Goal: Task Accomplishment & Management: Complete application form

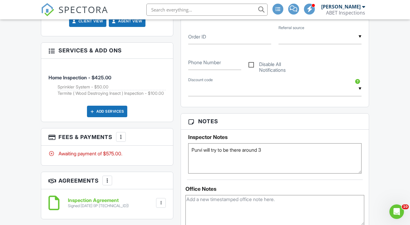
scroll to position [364, 0]
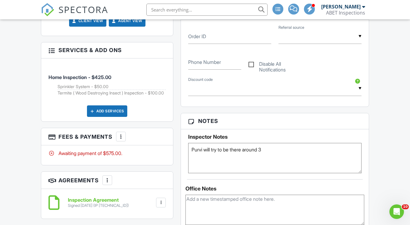
click at [193, 149] on textarea "Purvi will try to be there around 3" at bounding box center [274, 158] width 173 height 30
click at [203, 148] on textarea "Purvi will try to be there around 3" at bounding box center [274, 158] width 173 height 30
type textarea "Access -- Supra Purvi will try to be there around 3"
click at [264, 186] on div "Office Notes" at bounding box center [274, 189] width 179 height 6
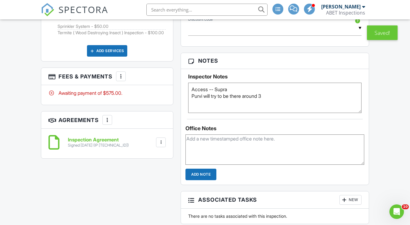
scroll to position [424, 0]
click at [219, 134] on div at bounding box center [274, 148] width 179 height 35
click at [215, 141] on textarea at bounding box center [274, 149] width 179 height 30
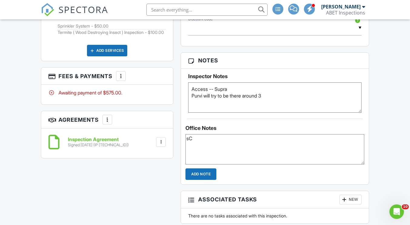
type textarea "s"
type textarea "Scheduled with Showing Smart for Eric."
click at [203, 174] on input "Add Note" at bounding box center [200, 174] width 31 height 12
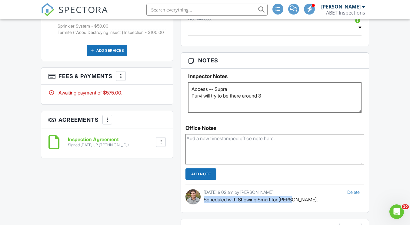
drag, startPoint x: 205, startPoint y: 200, endPoint x: 286, endPoint y: 199, distance: 81.8
click at [293, 200] on p "Scheduled with Showing Smart for Eric." at bounding box center [282, 199] width 156 height 7
copy p "Scheduled with Showing Smart for Eric."
click at [280, 95] on textarea "Purvi will try to be there around 3" at bounding box center [274, 97] width 173 height 30
click at [321, 134] on div at bounding box center [274, 148] width 179 height 35
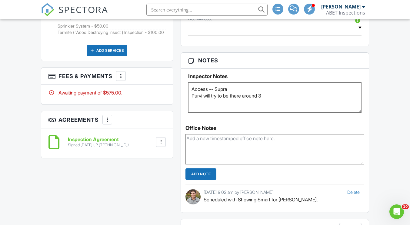
click at [296, 100] on textarea "Purvi will try to be there around 3" at bounding box center [274, 97] width 173 height 30
paste textarea "Scheduled with Showing Smart for Eric."
click at [268, 95] on textarea "Purvi will try to be there around 3" at bounding box center [274, 97] width 173 height 30
type textarea "Access -- Supra Purvi will try to be there around 3 Scheduled with Showing Smar…"
click at [283, 130] on div "Office Notes" at bounding box center [274, 128] width 179 height 6
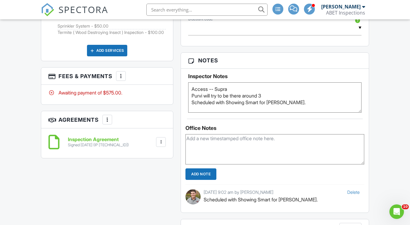
click at [283, 130] on div "Office Notes" at bounding box center [274, 128] width 179 height 6
click at [317, 131] on div "Office Notes" at bounding box center [274, 128] width 179 height 6
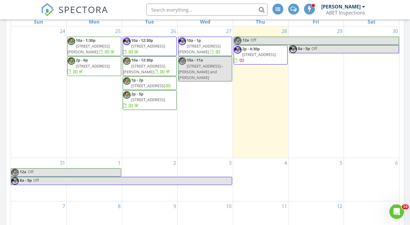
scroll to position [315, 0]
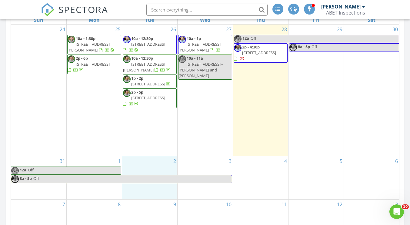
click at [144, 165] on div "2" at bounding box center [149, 177] width 55 height 43
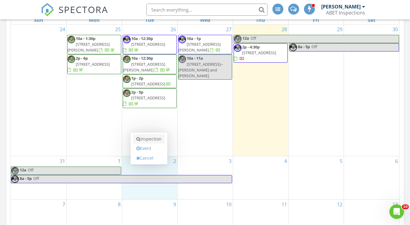
click at [145, 137] on link "Inspection" at bounding box center [148, 139] width 31 height 10
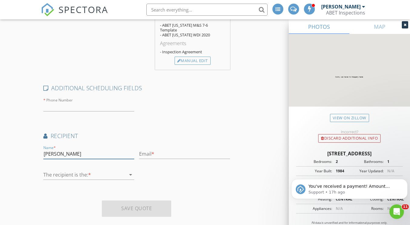
scroll to position [283, 0]
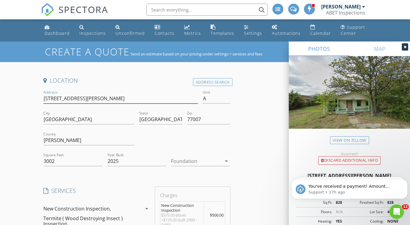
drag, startPoint x: 43, startPoint y: 97, endPoint x: 78, endPoint y: 98, distance: 34.3
click at [78, 98] on input "819 Dorothy St" at bounding box center [120, 99] width 155 height 10
drag, startPoint x: 57, startPoint y: 160, endPoint x: 42, endPoint y: 160, distance: 15.2
click at [42, 160] on div "Square Feet 3002" at bounding box center [73, 162] width 64 height 21
drag, startPoint x: 42, startPoint y: 160, endPoint x: 42, endPoint y: 166, distance: 6.4
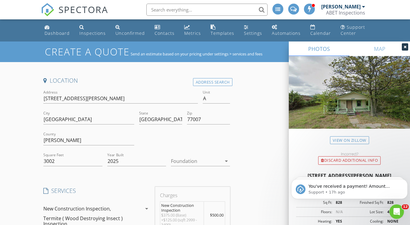
drag, startPoint x: 58, startPoint y: 161, endPoint x: 43, endPoint y: 161, distance: 14.5
click at [43, 161] on input "3002" at bounding box center [72, 161] width 59 height 10
drag, startPoint x: 124, startPoint y: 161, endPoint x: 108, endPoint y: 157, distance: 17.1
click at [108, 157] on input "2025" at bounding box center [136, 161] width 59 height 10
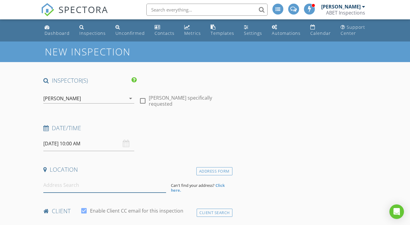
click at [81, 182] on input at bounding box center [104, 185] width 123 height 15
paste input "819 Dorothy St"
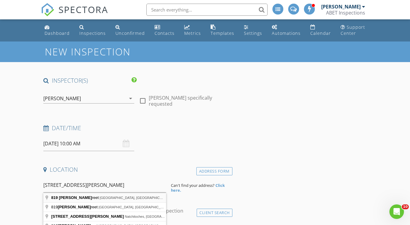
type input "819 Dorothy Street, Houston, TX, USA"
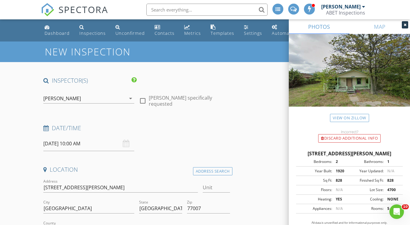
scroll to position [61, 0]
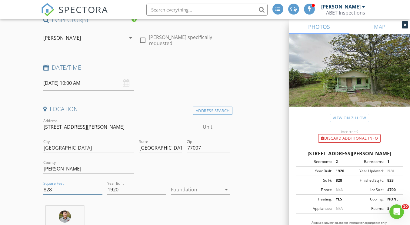
drag, startPoint x: 65, startPoint y: 190, endPoint x: 44, endPoint y: 190, distance: 20.6
click at [44, 190] on input "828" at bounding box center [72, 190] width 59 height 10
paste input "3002"
type input "3002"
drag, startPoint x: 127, startPoint y: 190, endPoint x: 107, endPoint y: 190, distance: 20.0
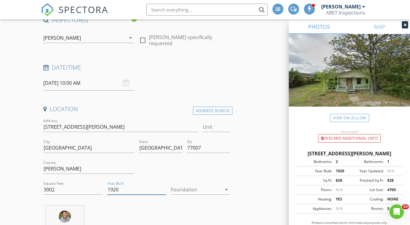
click at [107, 190] on input "1920" at bounding box center [136, 190] width 59 height 10
paste input "2025"
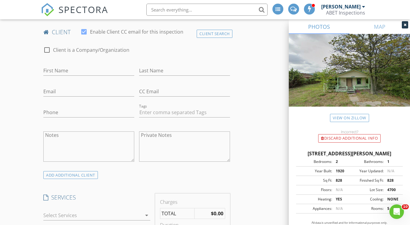
scroll to position [364, 0]
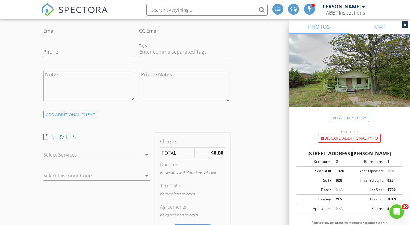
type input "2024"
click at [67, 156] on div at bounding box center [92, 155] width 98 height 10
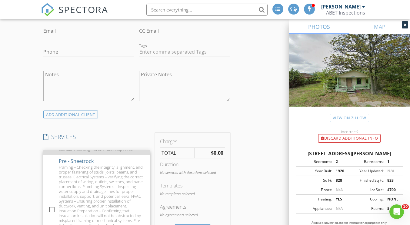
click at [94, 152] on div "I. Structural Systems II. Electrical Systems III. Heating, Ventilation and Air …" at bounding box center [102, 137] width 86 height 29
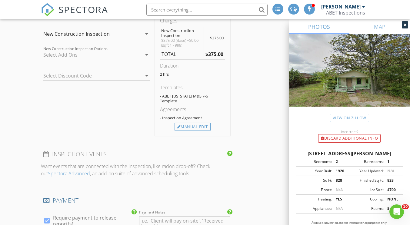
scroll to position [485, 0]
click at [123, 54] on div at bounding box center [92, 55] width 98 height 10
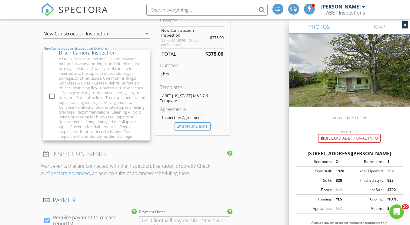
scroll to position [0, 0]
click at [28, 73] on div "New Inspection INSPECTOR(S) check_box Austin Messina PRIMARY check_box_outline_…" at bounding box center [205, 131] width 410 height 1149
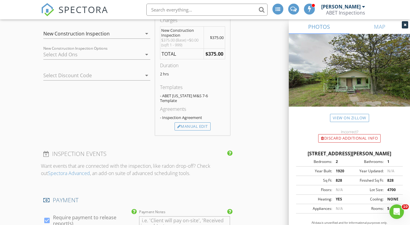
click at [113, 34] on div "New Construction Inspection" at bounding box center [92, 34] width 98 height 10
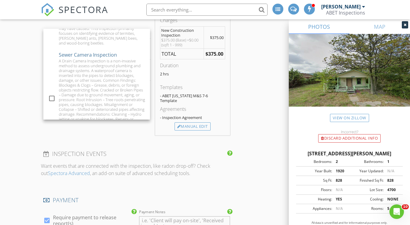
scroll to position [360, 0]
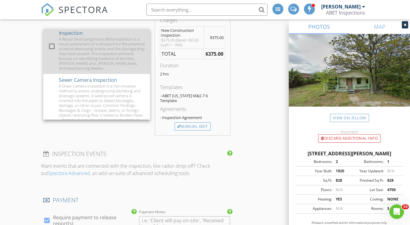
click at [134, 71] on div "A Wood Destroying Insect (WDI) Inspection is a visual assessment of a structure…" at bounding box center [102, 54] width 86 height 34
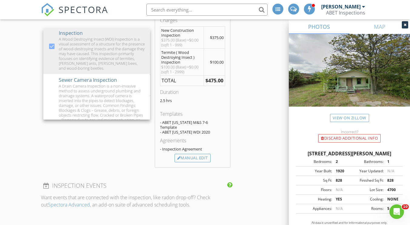
click at [243, 110] on div "INSPECTOR(S) check_box Austin Messina PRIMARY check_box_outline_blank Eric Mill…" at bounding box center [205, 158] width 328 height 1132
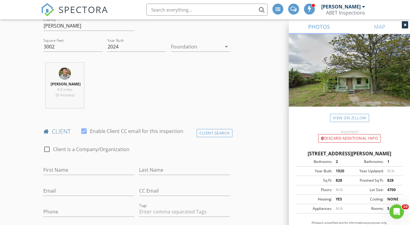
scroll to position [182, 0]
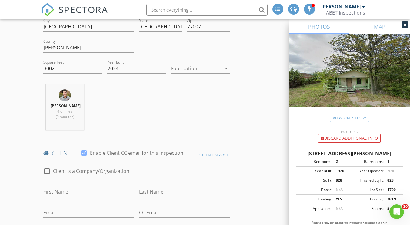
click at [143, 110] on div "Austin Messina 4.0 miles (9 minutes)" at bounding box center [136, 110] width 191 height 50
drag, startPoint x: 184, startPoint y: 87, endPoint x: 186, endPoint y: 96, distance: 9.0
click at [184, 87] on div "Austin Messina 4.0 miles (9 minutes)" at bounding box center [136, 110] width 191 height 50
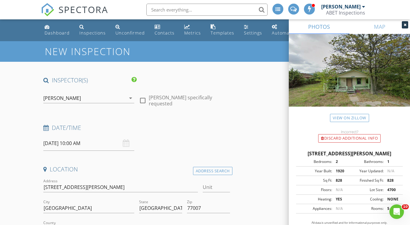
scroll to position [0, 0]
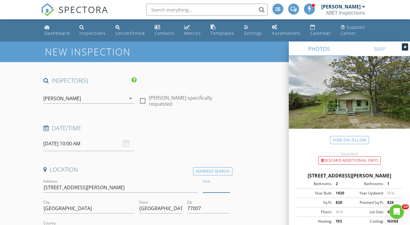
click at [217, 185] on input "Unit" at bounding box center [216, 188] width 27 height 10
type input "A"
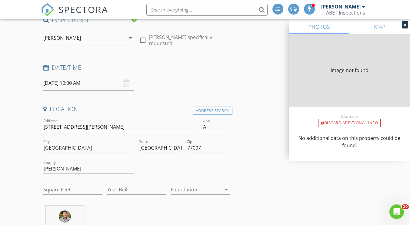
type input "828"
type input "1920"
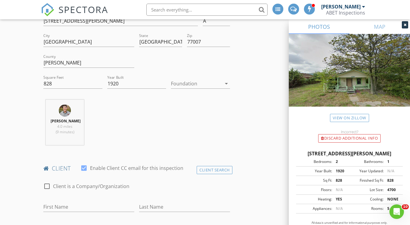
scroll to position [182, 0]
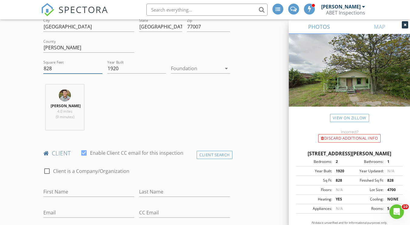
click at [60, 69] on input "828" at bounding box center [72, 69] width 59 height 10
type input "8"
type input "3002"
drag, startPoint x: 129, startPoint y: 68, endPoint x: 105, endPoint y: 68, distance: 24.5
click at [105, 68] on div "Year Built 1920" at bounding box center [137, 69] width 64 height 21
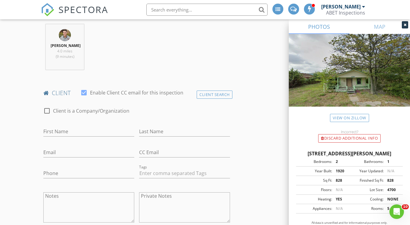
scroll to position [242, 0]
type input "2025"
click at [65, 153] on input "Email" at bounding box center [88, 152] width 91 height 10
type input "sharat.kalaga@gmail.com"
click at [44, 174] on input "Phone" at bounding box center [88, 173] width 91 height 10
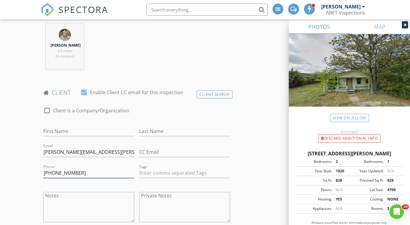
type input "832-499-1073"
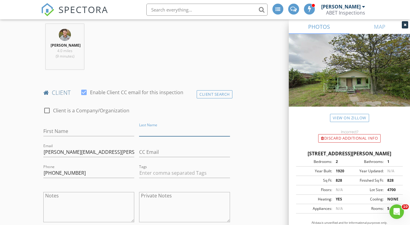
click at [146, 132] on input "Last Name" at bounding box center [184, 131] width 91 height 10
click at [54, 130] on input "First Name" at bounding box center [88, 131] width 91 height 10
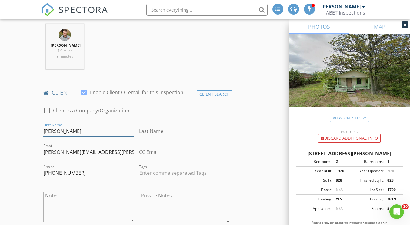
type input "Sharat"
click at [153, 131] on input "Last Name" at bounding box center [184, 131] width 91 height 10
type input "Kalaga"
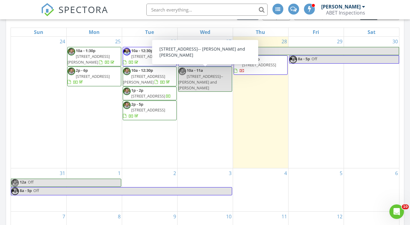
scroll to position [364, 0]
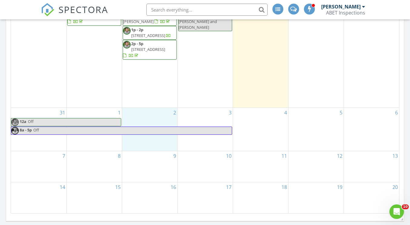
click at [161, 123] on div "2" at bounding box center [149, 129] width 55 height 43
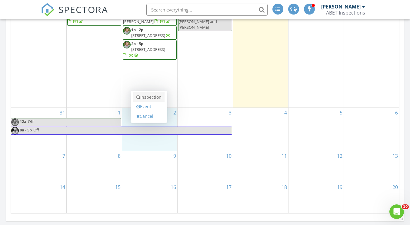
click at [157, 98] on link "Inspection" at bounding box center [148, 97] width 31 height 10
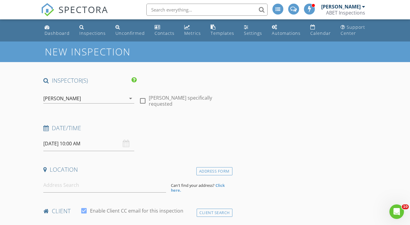
scroll to position [61, 0]
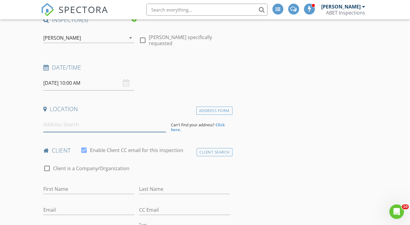
click at [73, 123] on input at bounding box center [104, 124] width 123 height 15
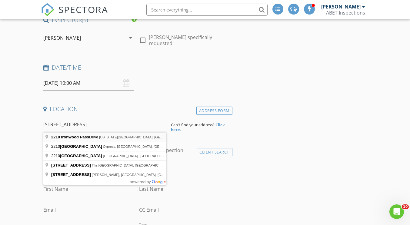
type input "[STREET_ADDRESS][US_STATE]"
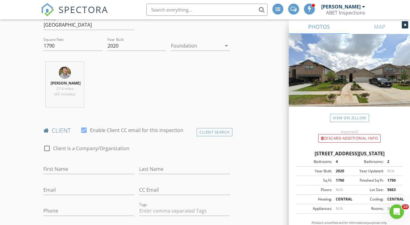
scroll to position [242, 0]
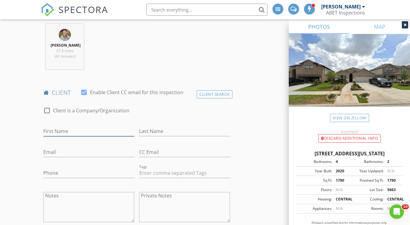
click at [61, 135] on input "First Name" at bounding box center [88, 131] width 91 height 10
type input "[PERSON_NAME]"
click at [158, 130] on input "Last Name" at bounding box center [184, 131] width 91 height 10
type input "Austin"
click at [72, 152] on input "Email" at bounding box center [88, 152] width 91 height 10
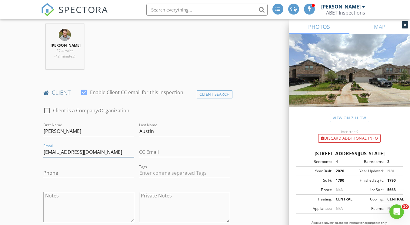
type input "[EMAIL_ADDRESS][DOMAIN_NAME]"
click at [72, 173] on input "Phone" at bounding box center [88, 173] width 91 height 10
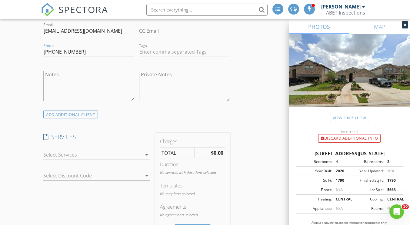
scroll to position [424, 0]
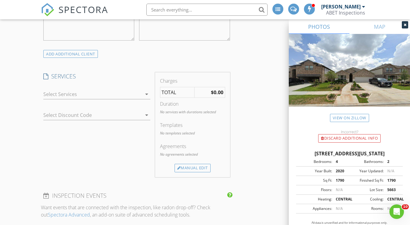
type input "[PHONE_NUMBER]"
click at [90, 97] on div at bounding box center [92, 94] width 98 height 10
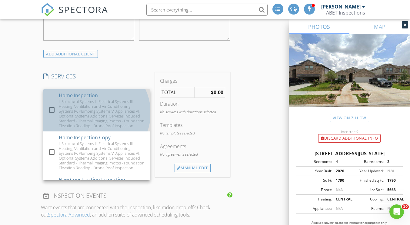
click at [88, 102] on div "I. Structural Systems II. Electrical Systems III. Heating, Ventilation and Air …" at bounding box center [102, 113] width 86 height 29
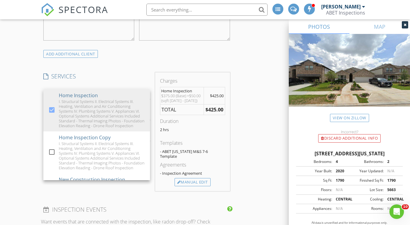
click at [15, 118] on div "New Inspection INSPECTOR(S) check_box Austin Messina PRIMARY check_box_outline_…" at bounding box center [205, 189] width 410 height 1145
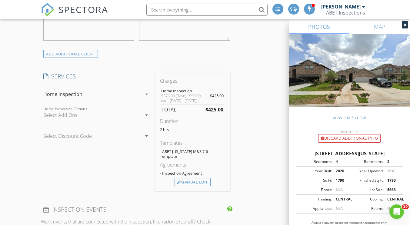
click at [87, 114] on div at bounding box center [92, 115] width 98 height 10
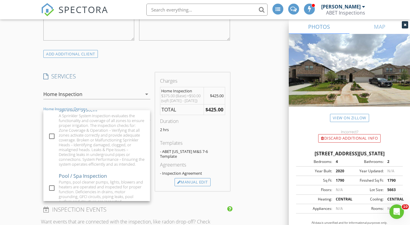
scroll to position [110, 0]
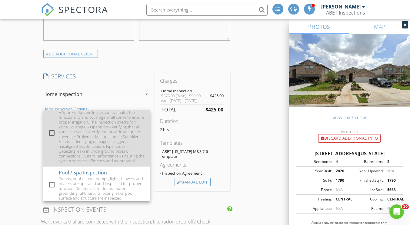
click at [121, 142] on div "A Sprinkler System Inspection evaluates the functionality and coverage of all z…" at bounding box center [102, 136] width 86 height 53
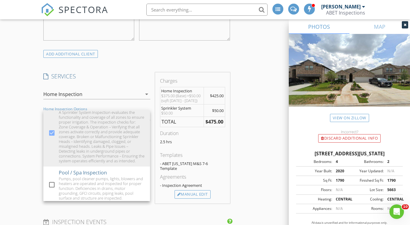
click at [16, 108] on div "New Inspection INSPECTOR(S) check_box Austin Messina PRIMARY check_box_outline_…" at bounding box center [205, 195] width 410 height 1157
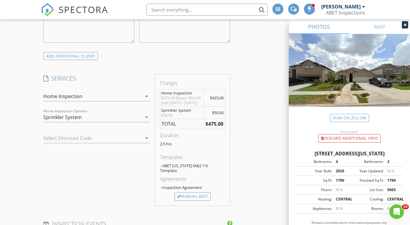
scroll to position [424, 0]
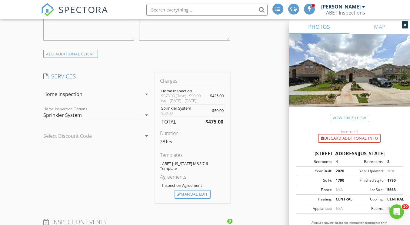
click at [123, 120] on div "Sprinkler System" at bounding box center [92, 115] width 98 height 10
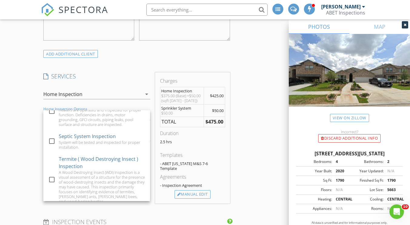
scroll to position [186, 0]
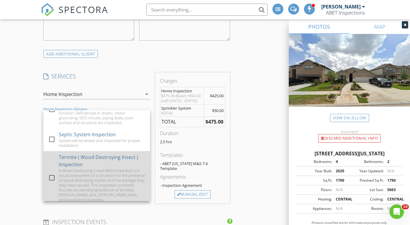
click at [117, 182] on div "A Wood Destroying Insect (WDI) Inspection is a visual assessment of a structure…" at bounding box center [102, 185] width 86 height 34
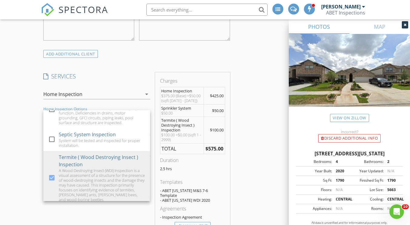
click at [259, 151] on div "INSPECTOR(S) check_box Austin Messina PRIMARY check_box_outline_blank Eric Mill…" at bounding box center [205, 221] width 328 height 1139
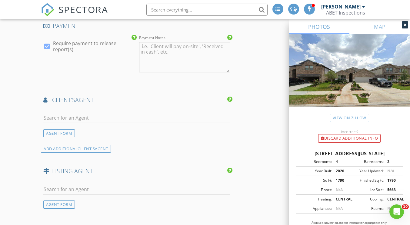
scroll to position [727, 0]
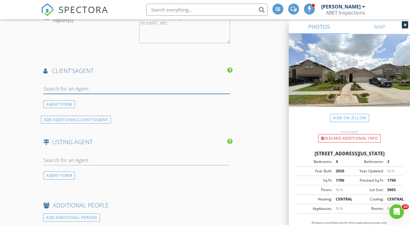
click at [94, 86] on input "text" at bounding box center [136, 89] width 186 height 10
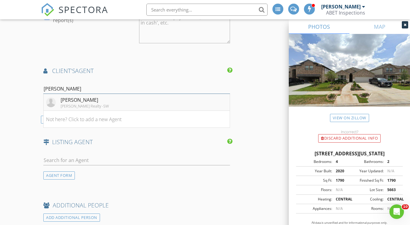
type input "Pam Sh"
click at [100, 96] on div "[PERSON_NAME]" at bounding box center [85, 99] width 48 height 7
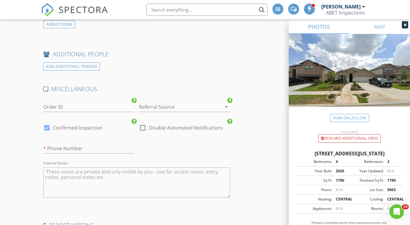
scroll to position [1115, 0]
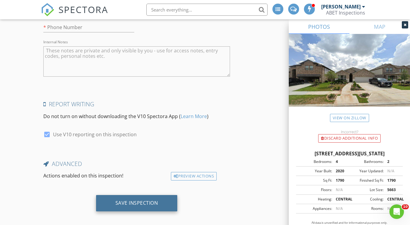
click at [119, 203] on div "Save Inspection" at bounding box center [137, 203] width 82 height 16
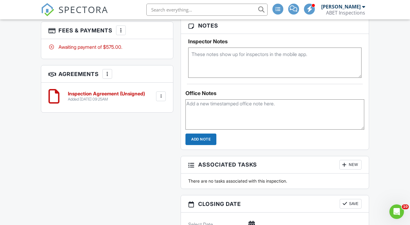
scroll to position [638, 0]
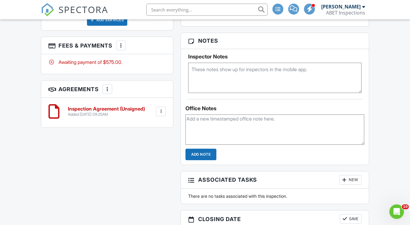
scroll to position [459, 0]
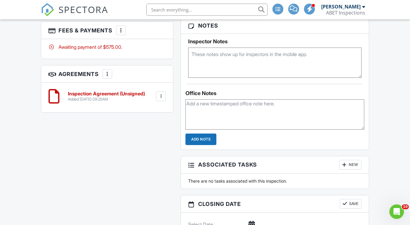
click at [222, 59] on textarea at bounding box center [274, 63] width 173 height 30
type textarea "Client will be there at noon."
click at [214, 112] on textarea at bounding box center [274, 114] width 179 height 30
type textarea "z"
type textarea "Scheduled with Showing Smart for Austin."
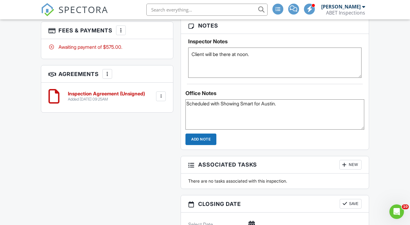
click at [206, 137] on input "Add Note" at bounding box center [200, 140] width 31 height 12
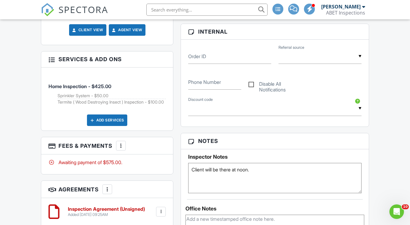
scroll to position [364, 0]
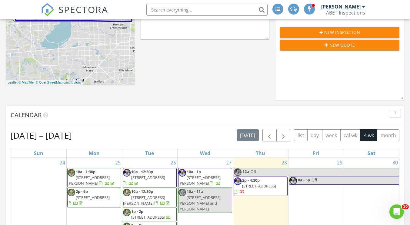
scroll to position [242, 0]
